Goal: Task Accomplishment & Management: Manage account settings

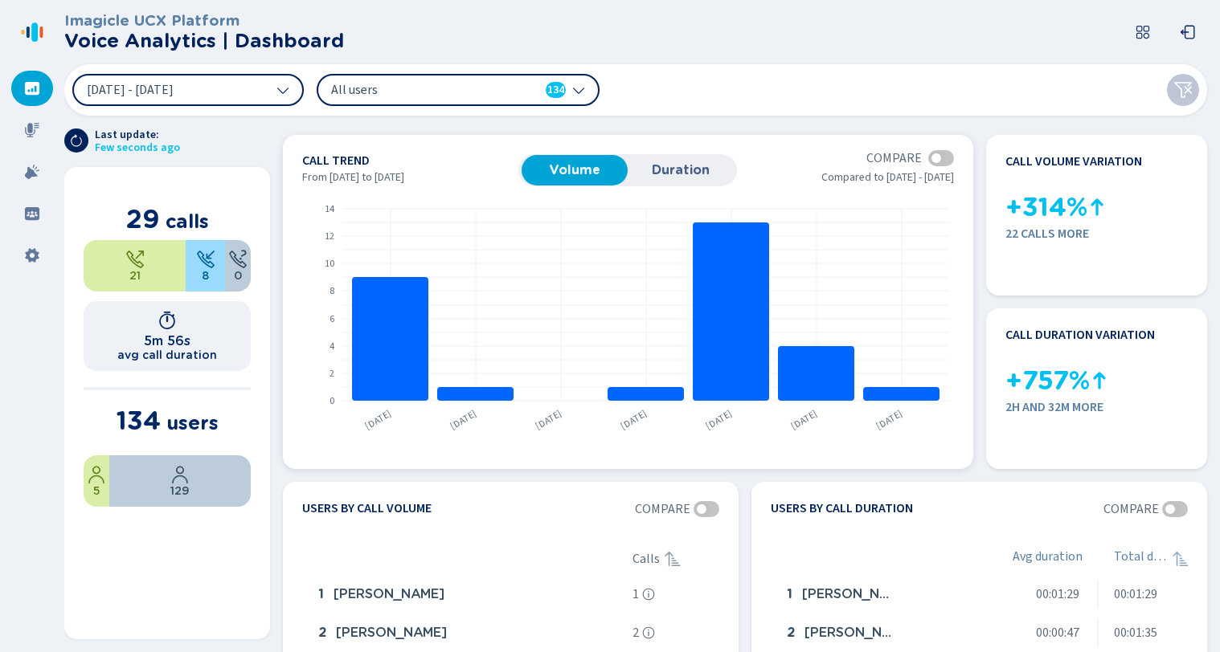
click at [687, 177] on span "Duration" at bounding box center [680, 170] width 90 height 14
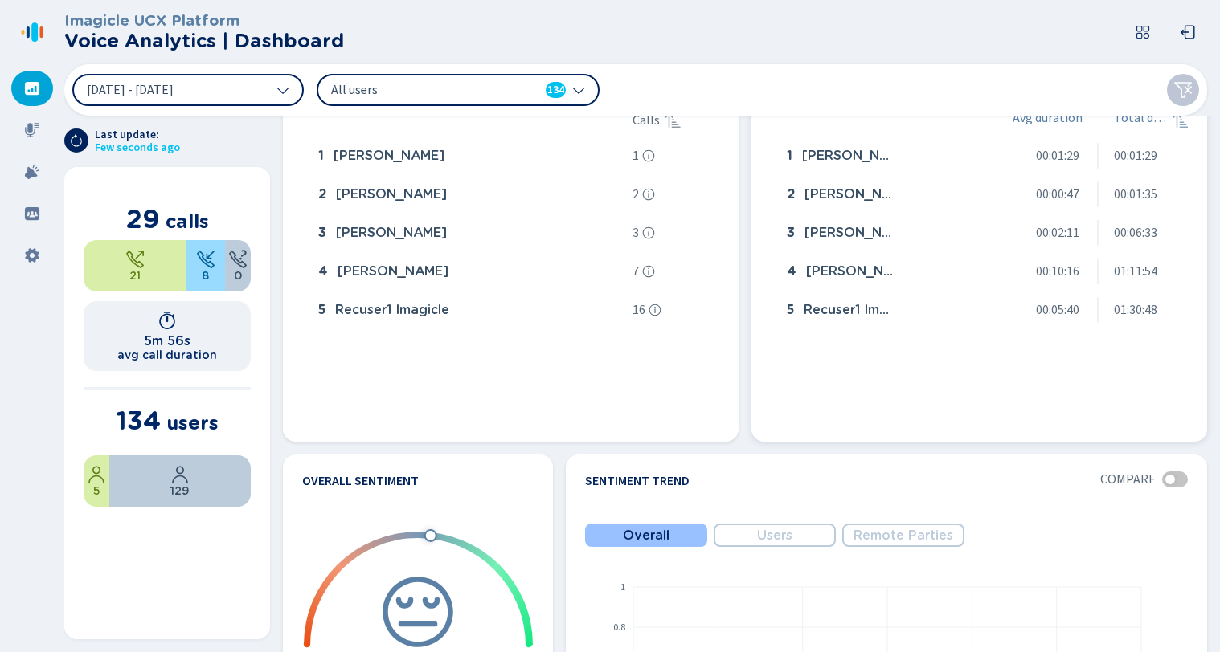
scroll to position [723, 0]
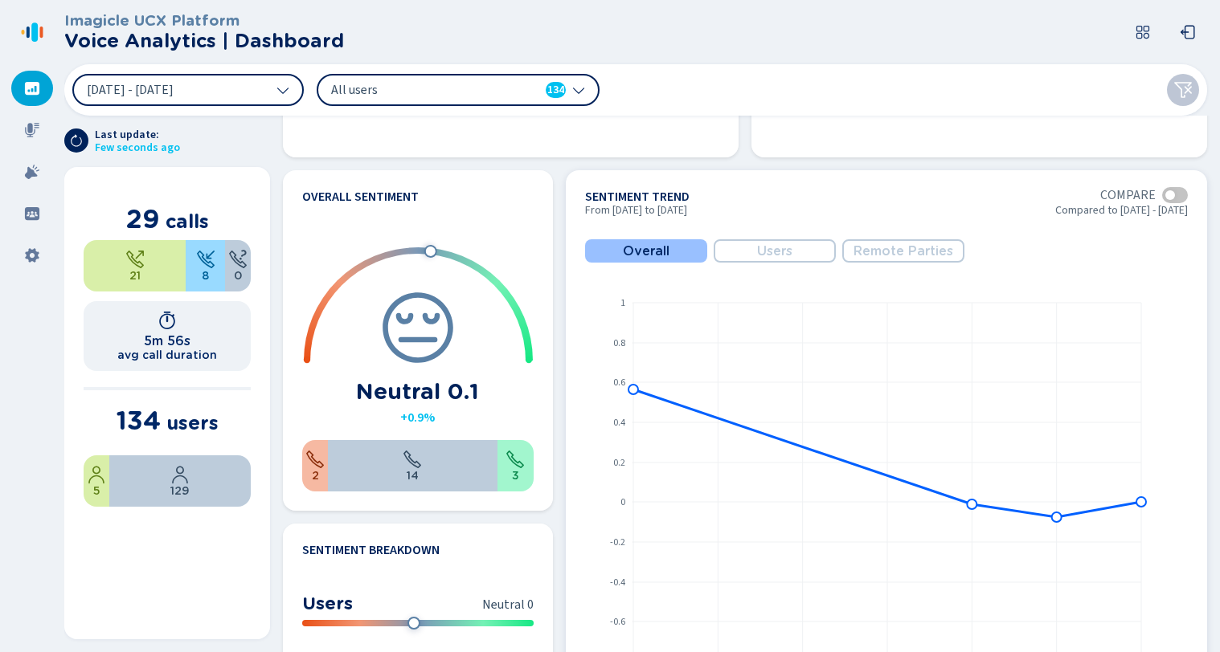
click at [777, 253] on span "Users" at bounding box center [774, 251] width 35 height 14
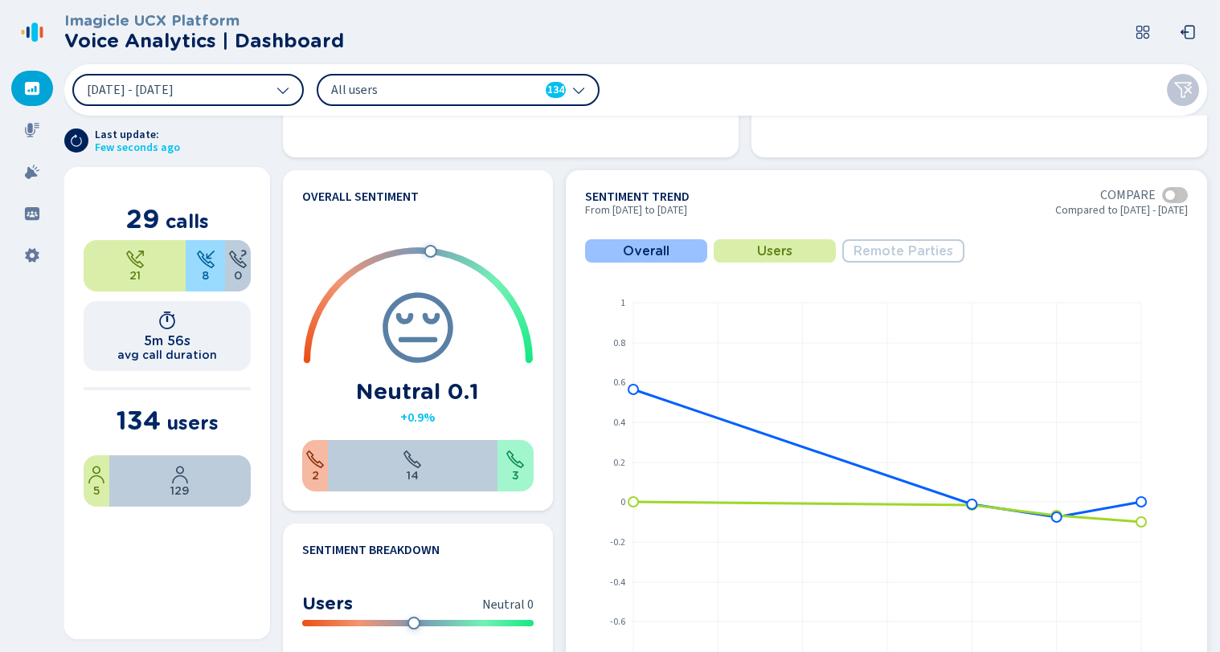
click at [912, 256] on span "Remote Parties" at bounding box center [903, 251] width 100 height 14
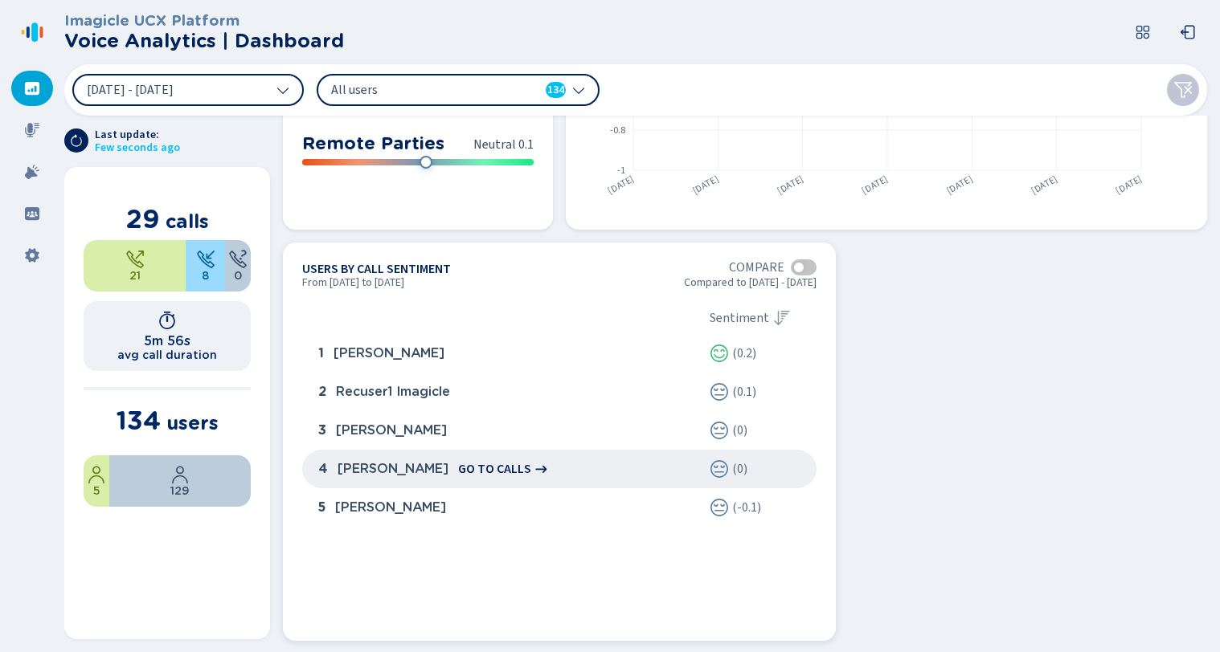
scroll to position [1257, 0]
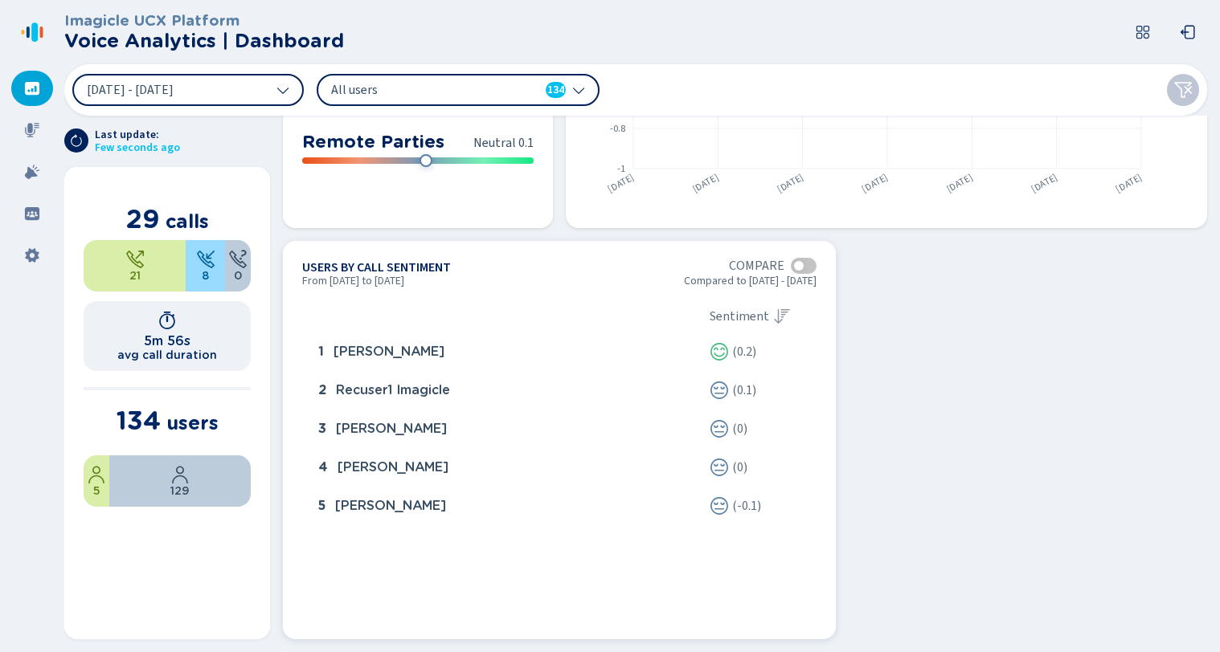
click at [798, 266] on div at bounding box center [799, 266] width 10 height 10
click at [798, 266] on div at bounding box center [804, 266] width 26 height 16
click at [798, 266] on div at bounding box center [799, 266] width 10 height 10
click at [798, 266] on div at bounding box center [804, 266] width 26 height 16
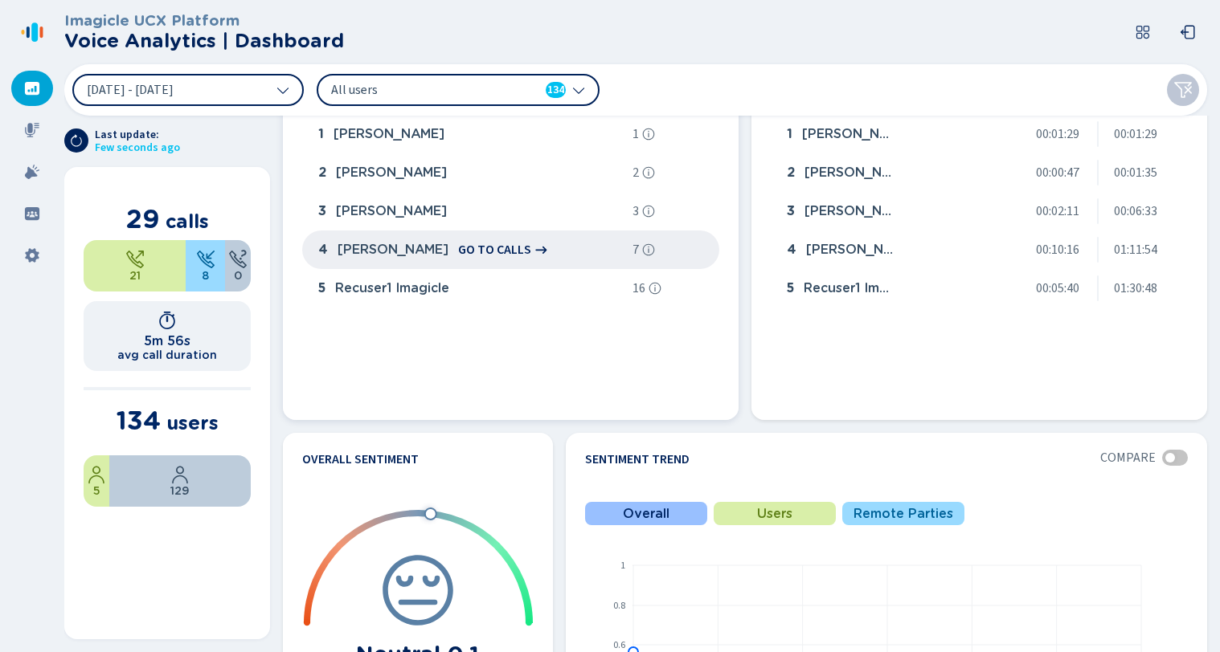
scroll to position [453, 0]
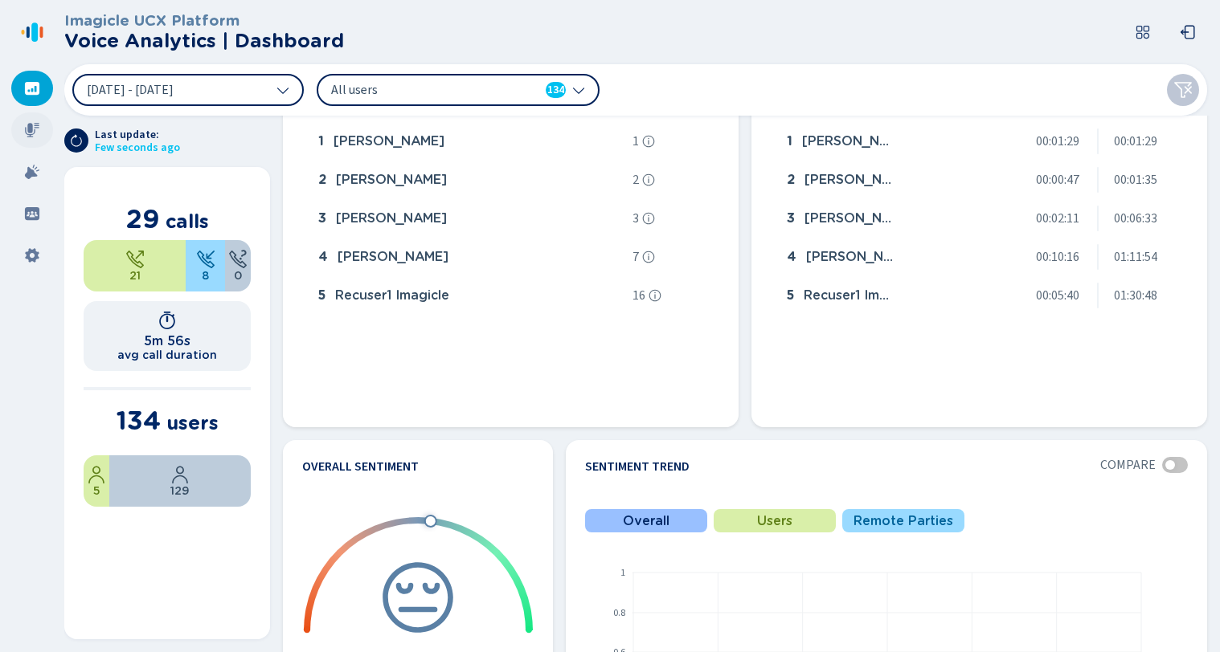
click at [20, 127] on div at bounding box center [32, 129] width 42 height 35
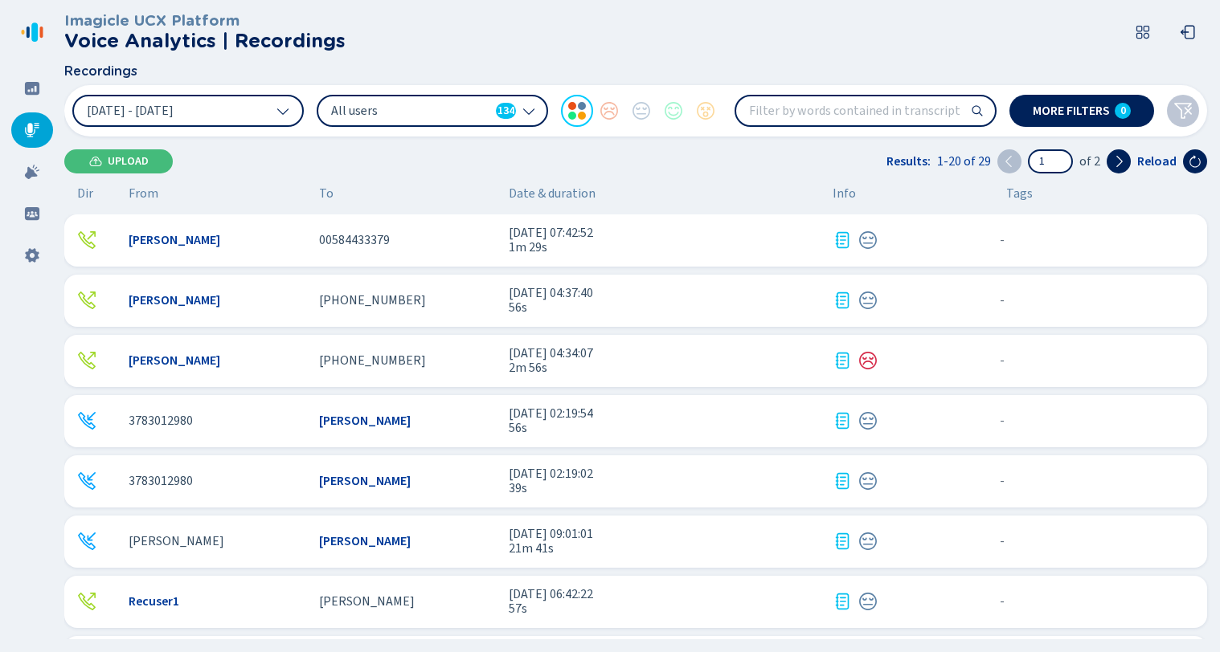
click at [839, 113] on input "search" at bounding box center [865, 110] width 259 height 29
type input "c"
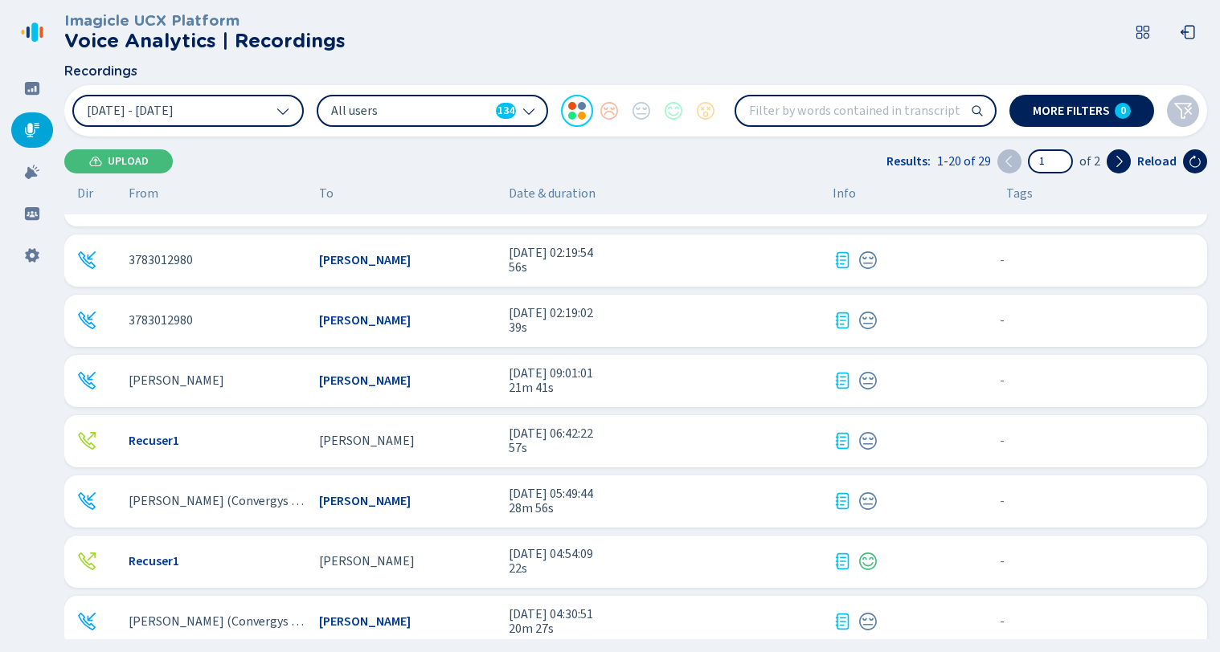
scroll to position [482, 0]
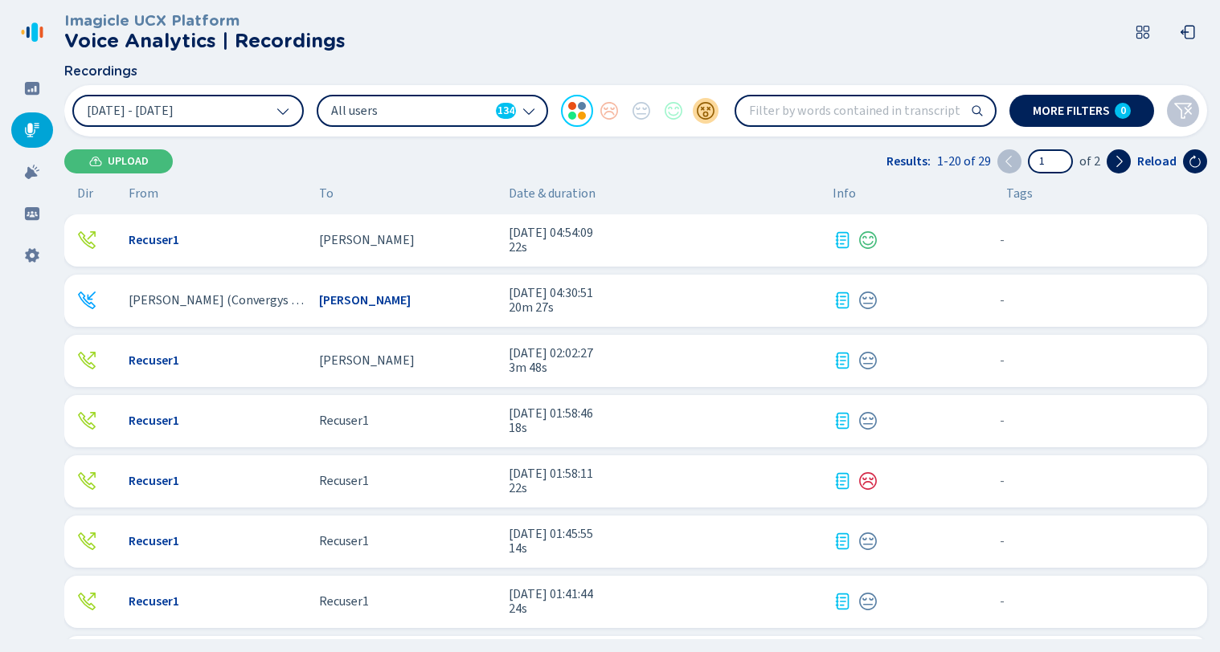
click at [704, 110] on div at bounding box center [705, 111] width 32 height 32
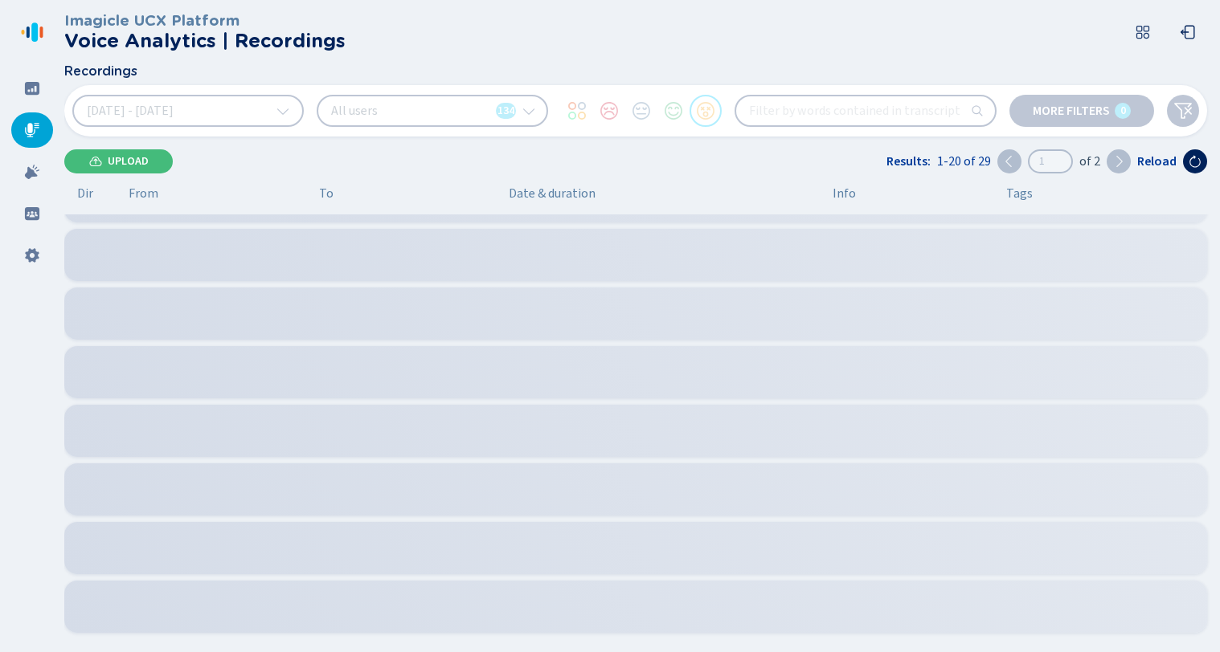
scroll to position [161, 0]
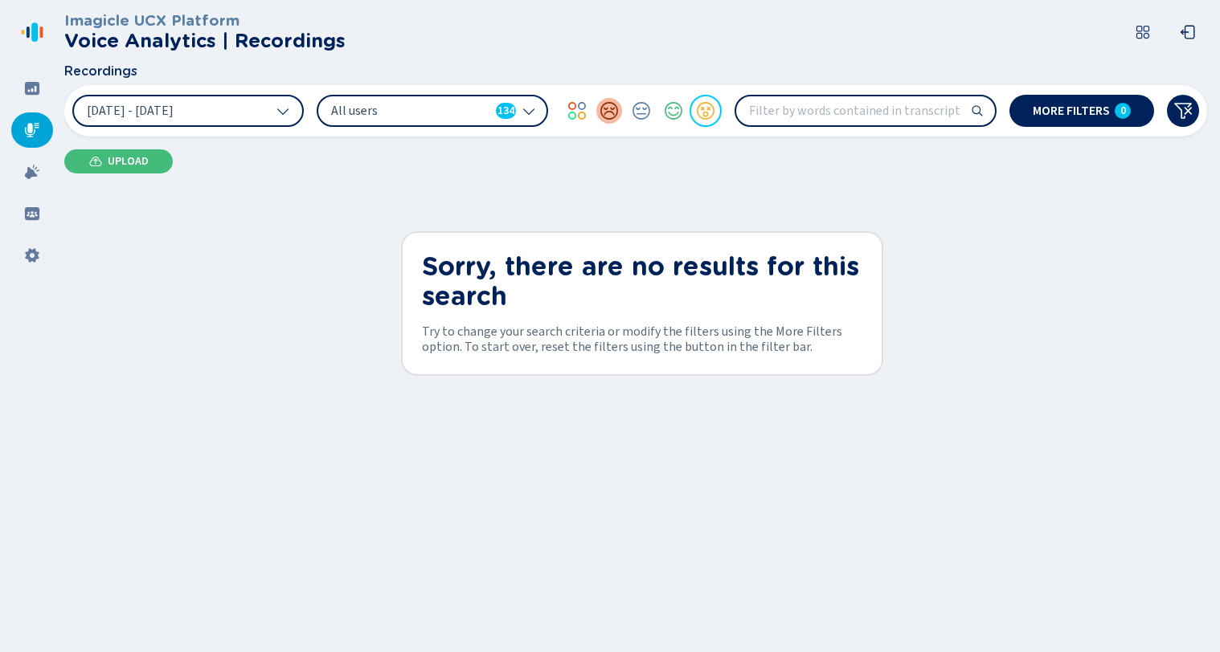
click at [599, 112] on div at bounding box center [609, 111] width 32 height 32
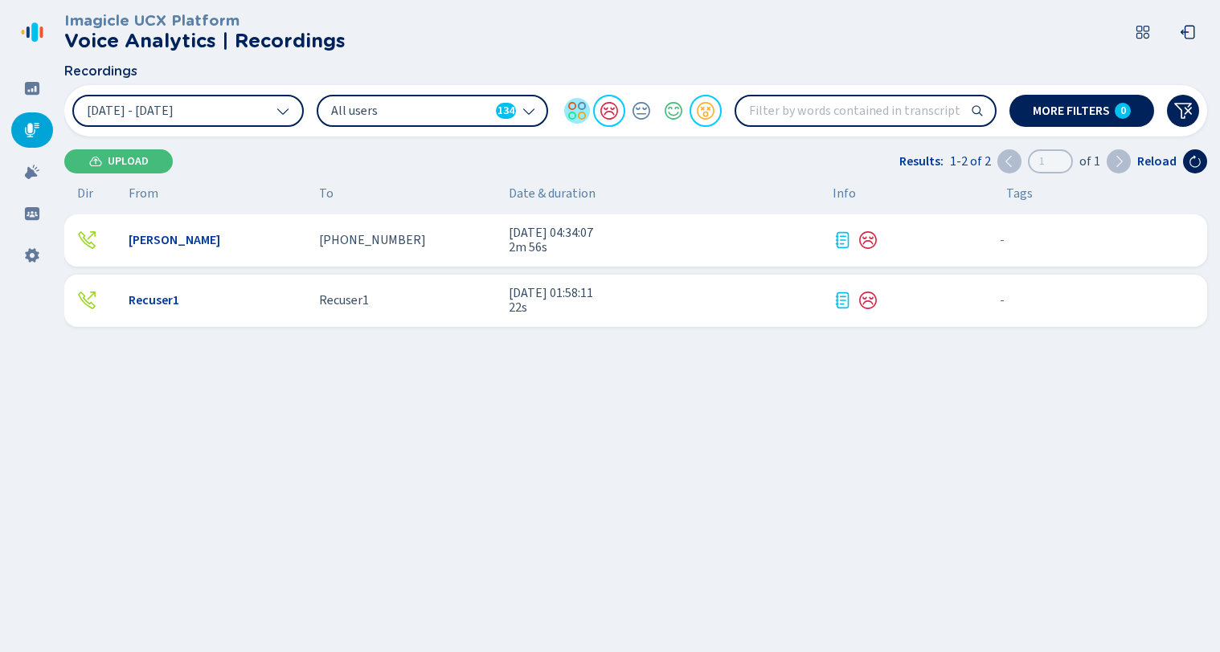
click at [577, 109] on div at bounding box center [577, 111] width 32 height 32
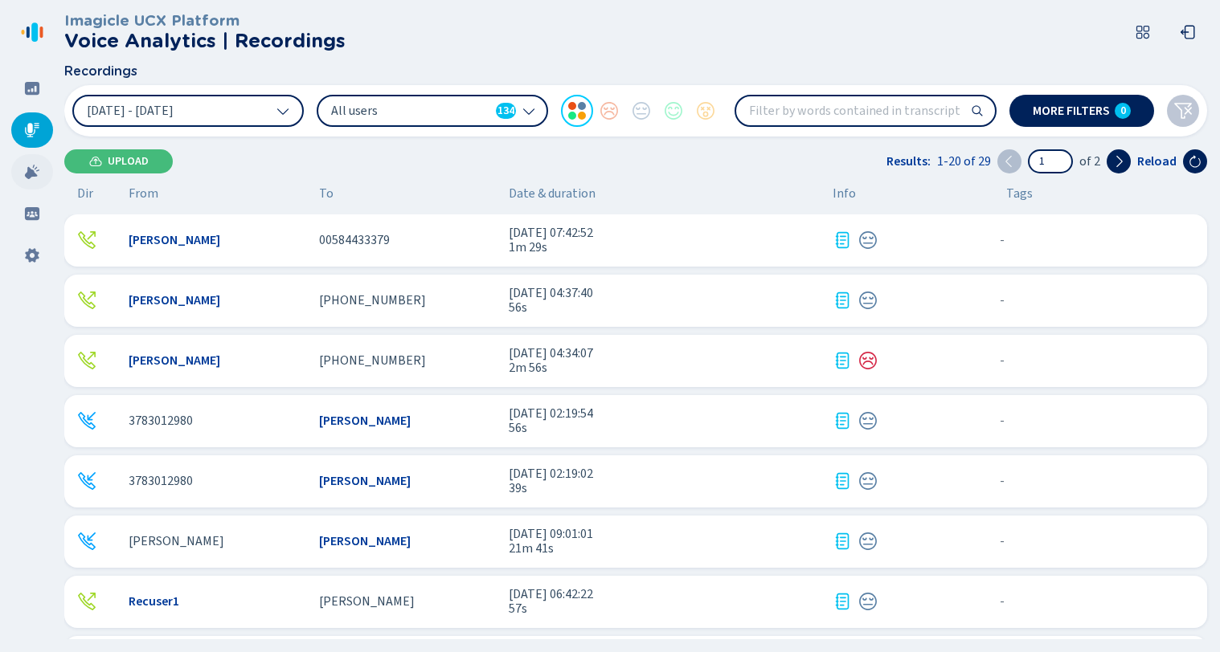
click at [22, 173] on div at bounding box center [32, 171] width 42 height 35
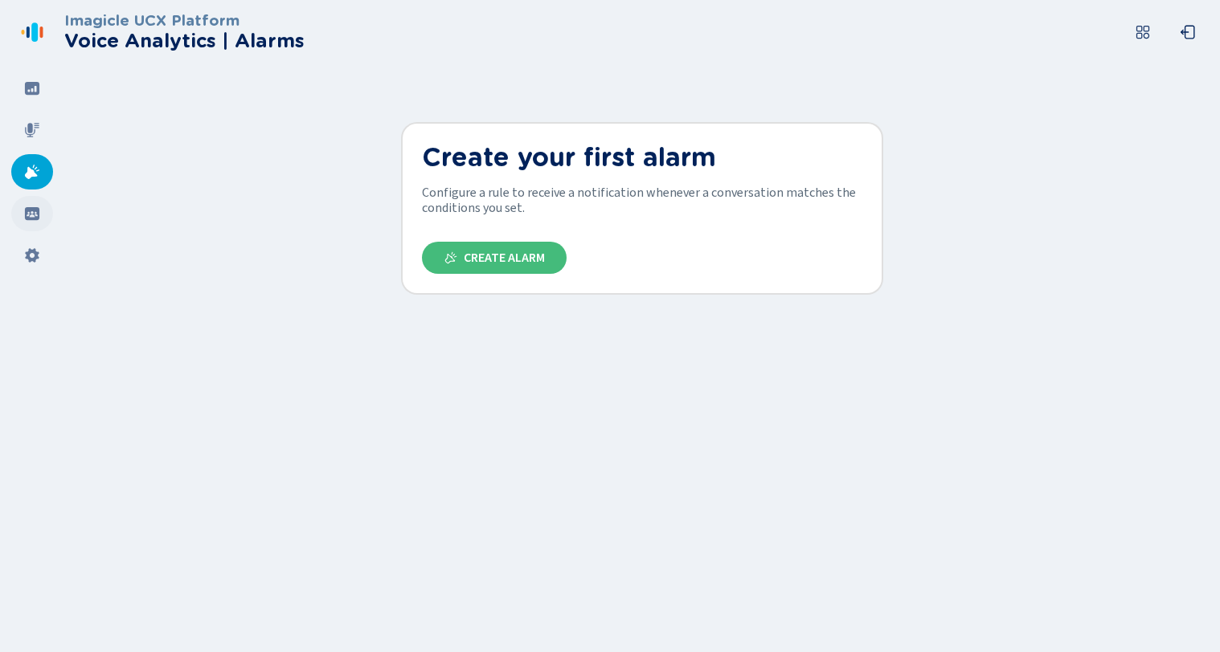
click at [30, 204] on div at bounding box center [32, 213] width 42 height 35
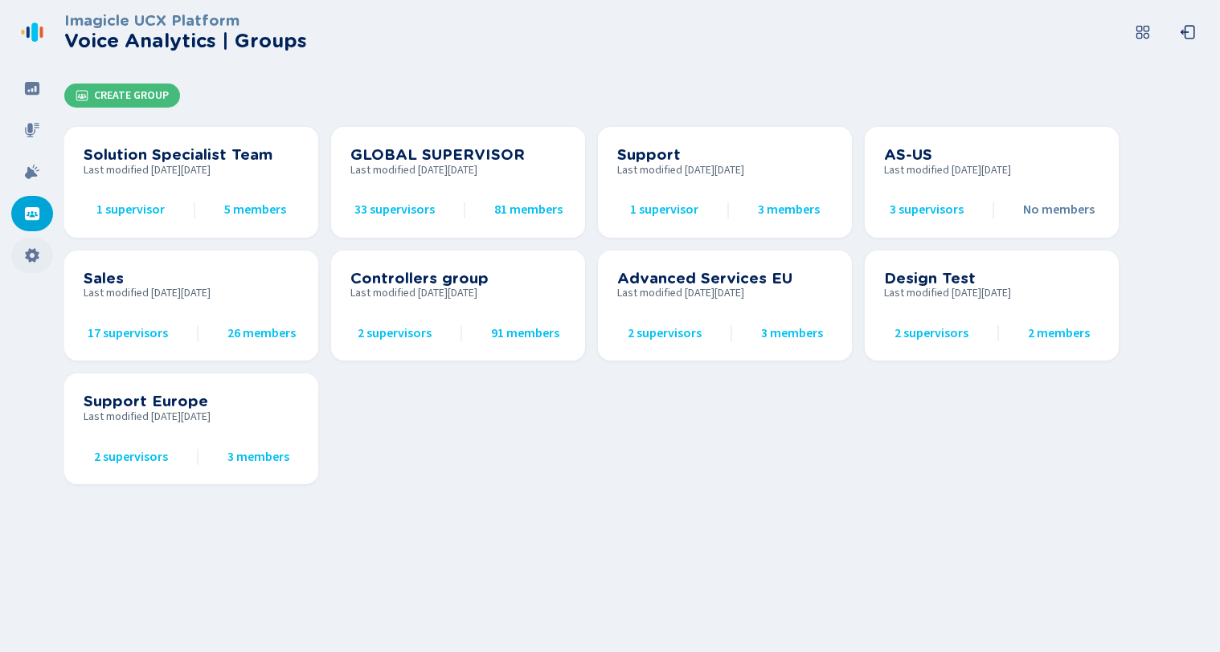
click at [26, 249] on icon at bounding box center [32, 255] width 16 height 16
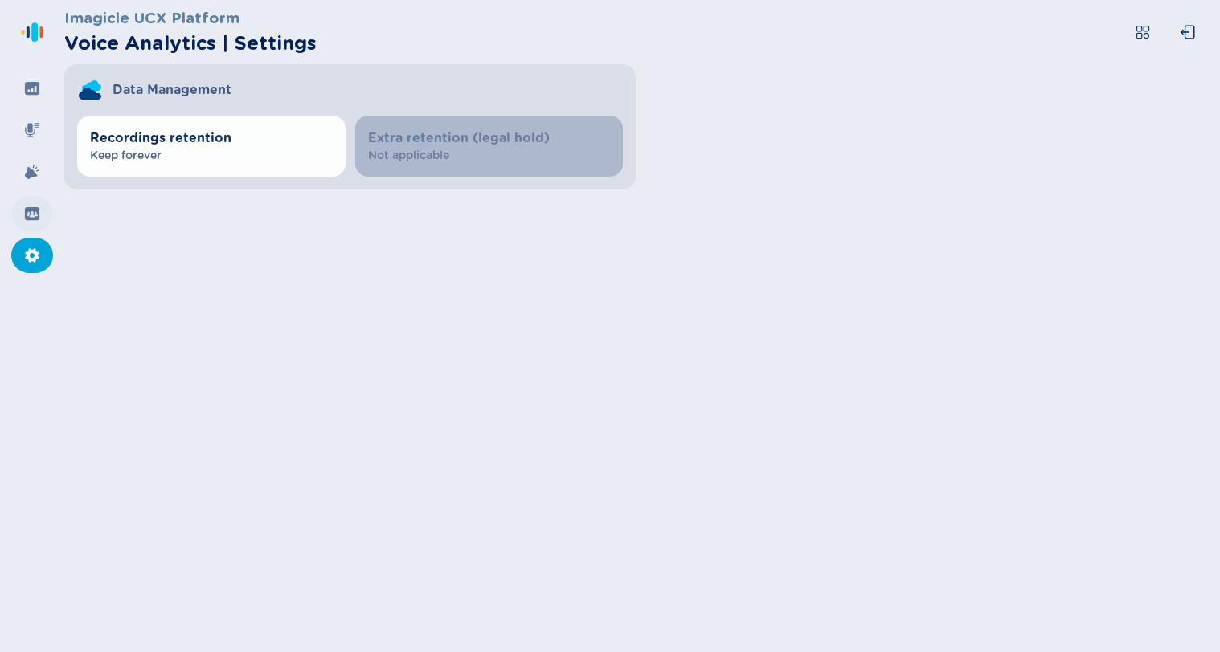
click at [40, 206] on div at bounding box center [32, 213] width 42 height 35
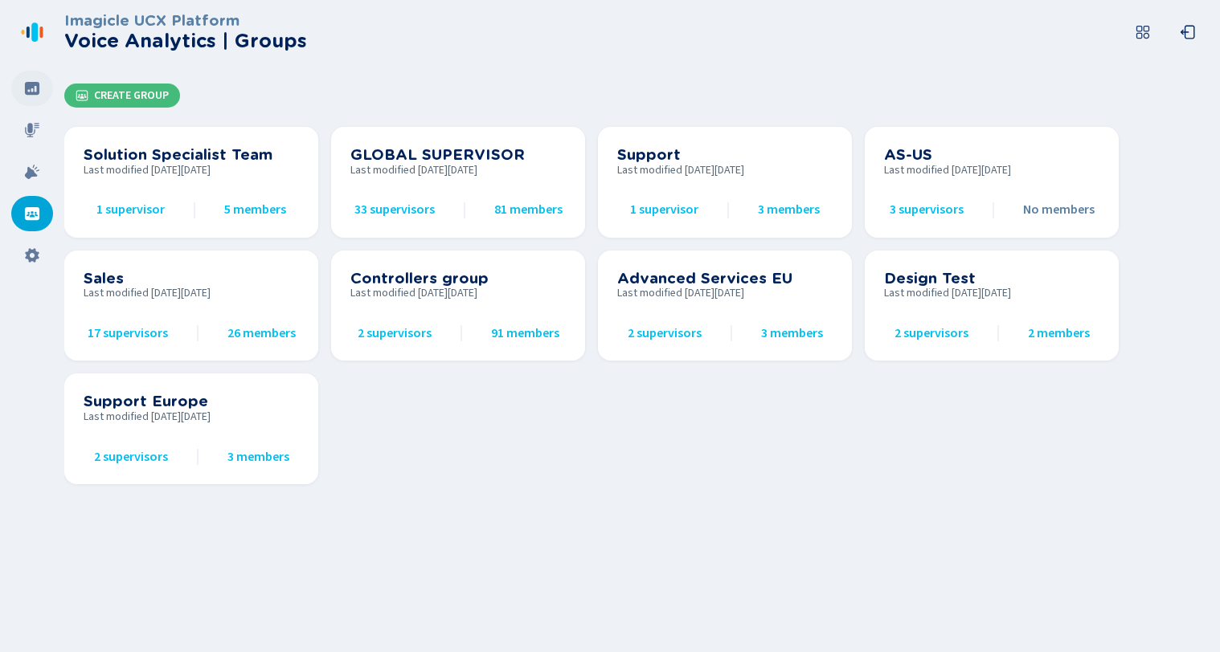
click at [51, 90] on div at bounding box center [32, 88] width 42 height 35
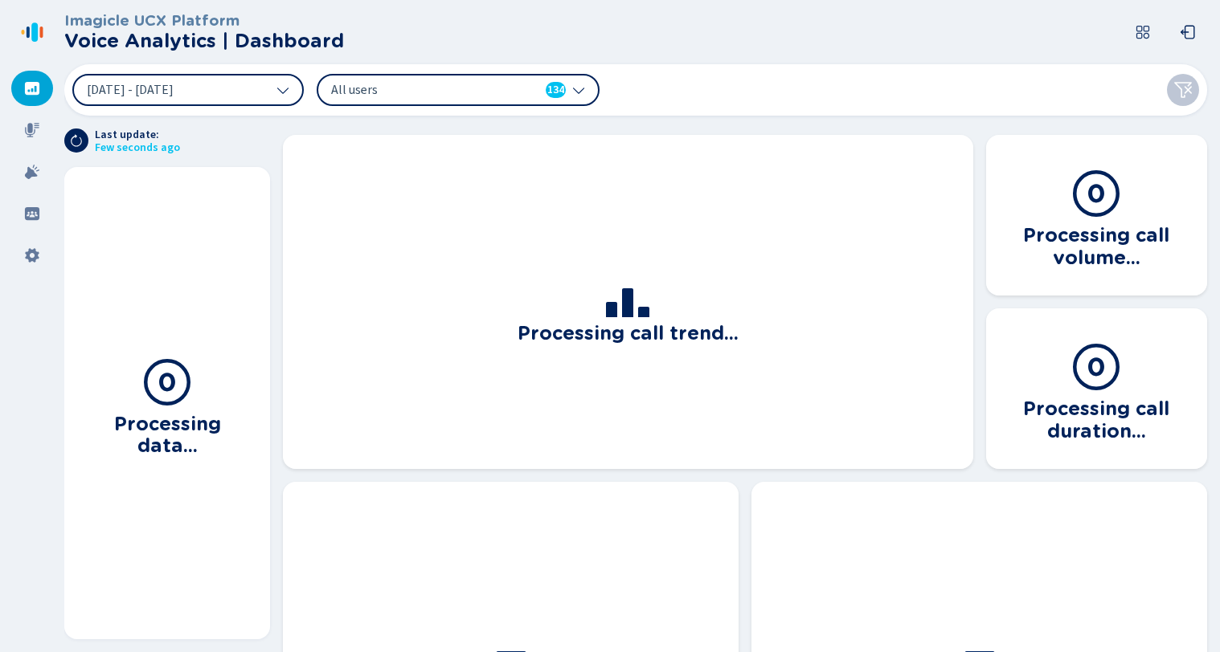
click at [363, 86] on span "All users" at bounding box center [423, 90] width 185 height 18
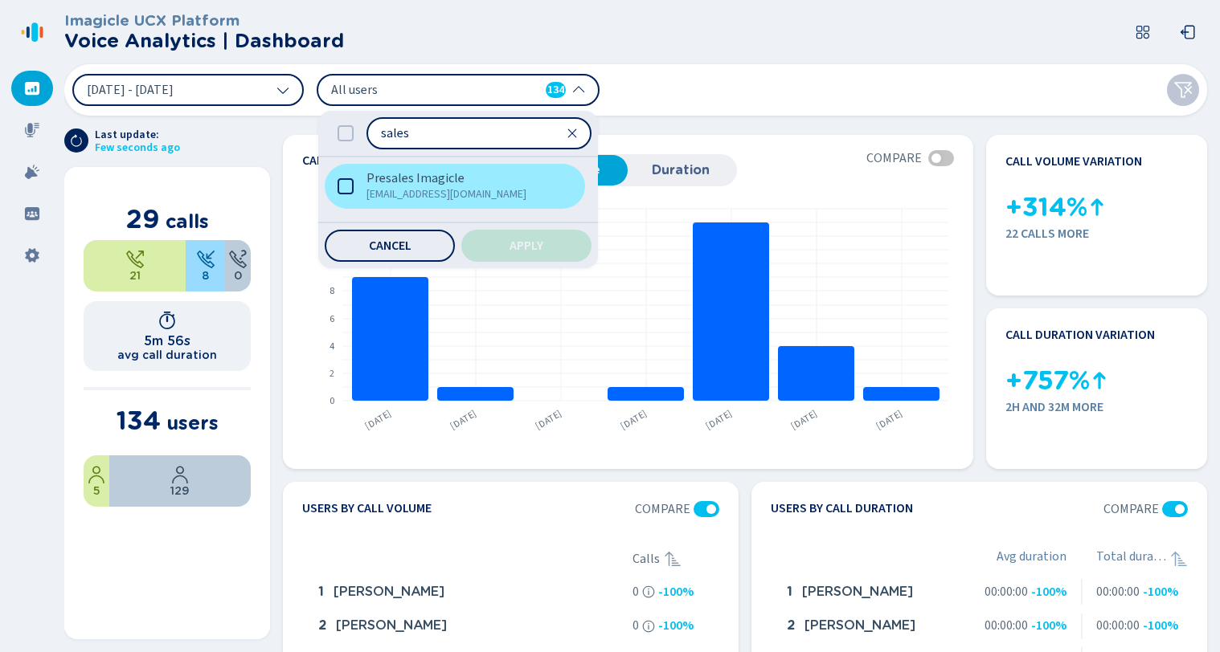
type input "sales"
click at [348, 176] on label "Presales Imagicle [EMAIL_ADDRESS][DOMAIN_NAME]" at bounding box center [455, 186] width 260 height 45
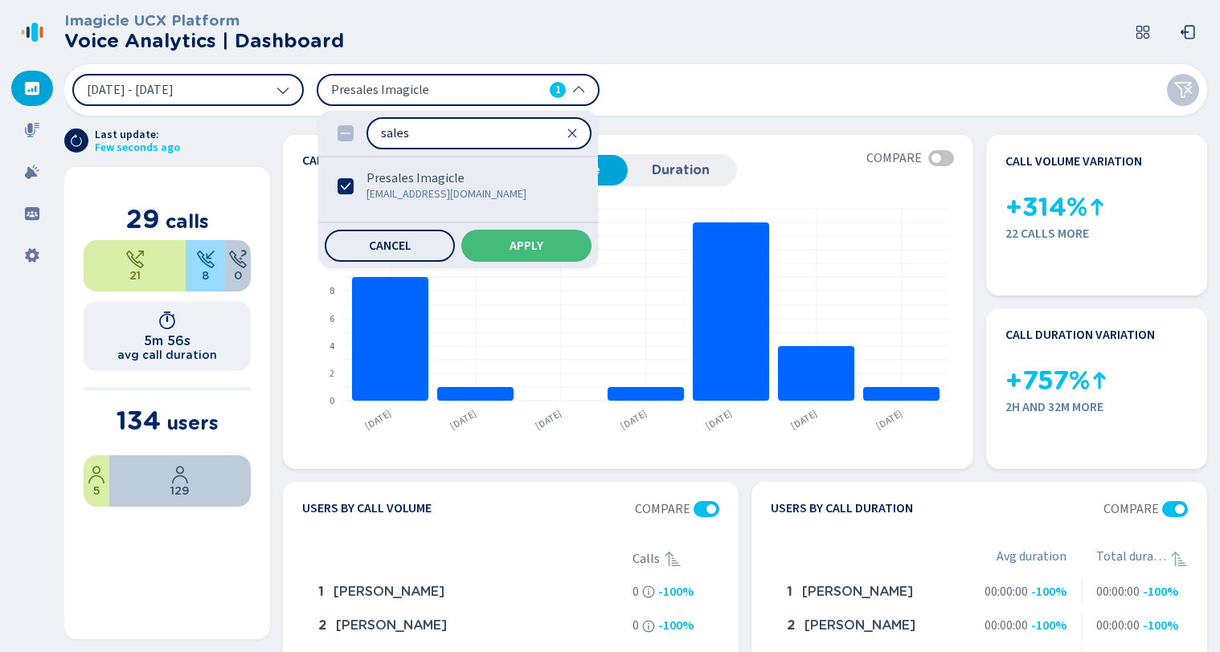
click at [579, 132] on input "sales" at bounding box center [479, 133] width 222 height 29
click at [575, 131] on icon at bounding box center [572, 133] width 9 height 9
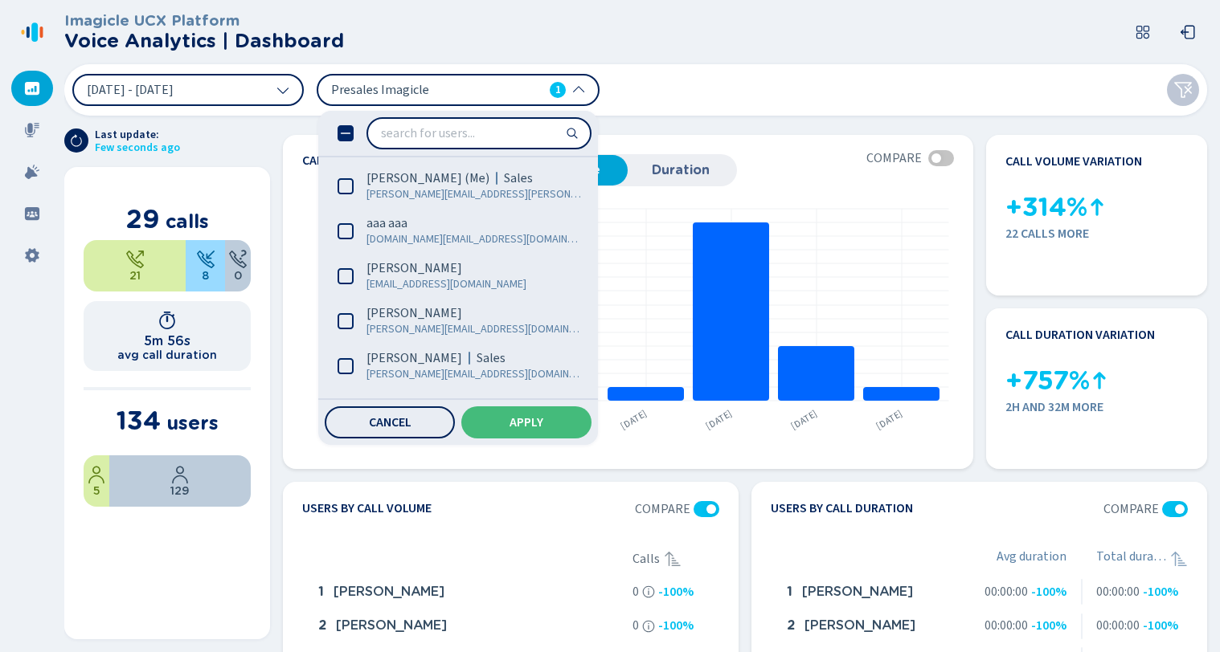
click at [447, 126] on input "search" at bounding box center [479, 133] width 222 height 29
click at [447, 78] on div "Presales Imagicle 1" at bounding box center [458, 90] width 283 height 32
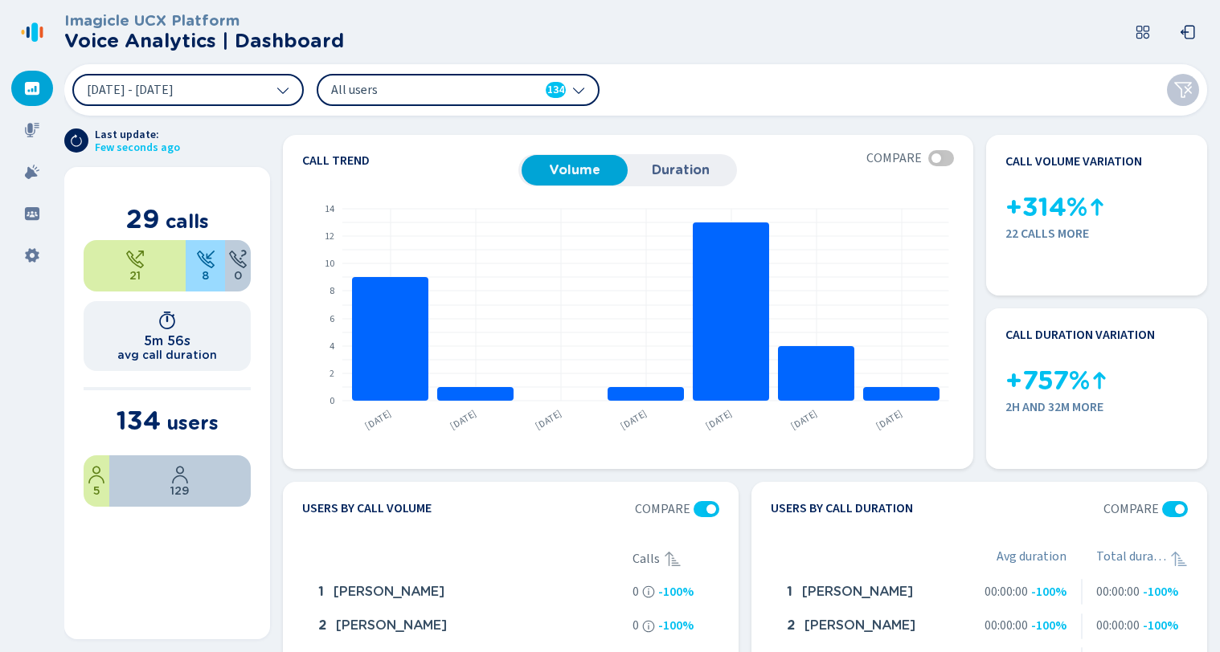
click at [679, 69] on div "[DATE] - [DATE] All users 134" at bounding box center [635, 89] width 1142 height 51
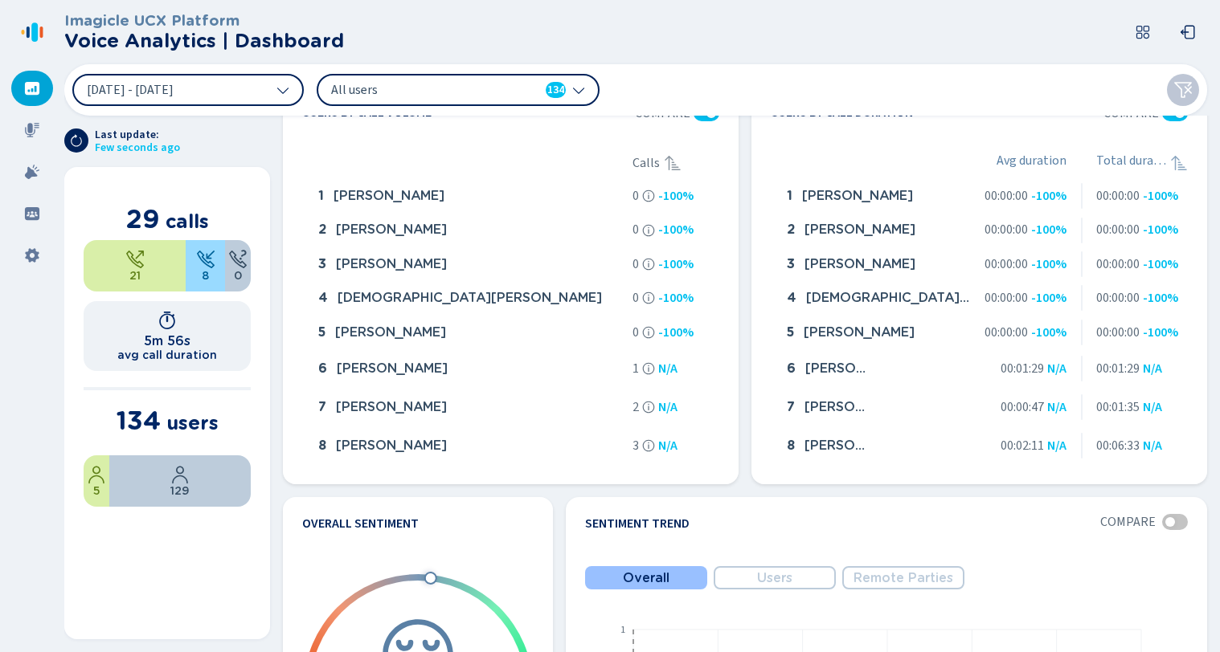
scroll to position [292, 0]
